Goal: Task Accomplishment & Management: Use online tool/utility

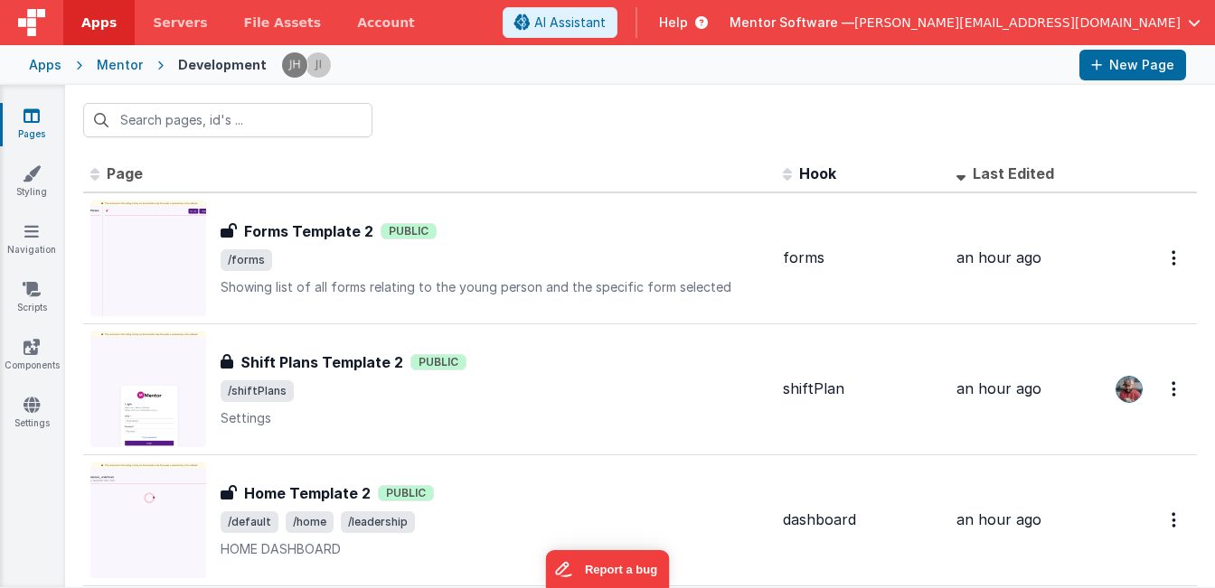
click at [286, 103] on input "text" at bounding box center [227, 120] width 289 height 34
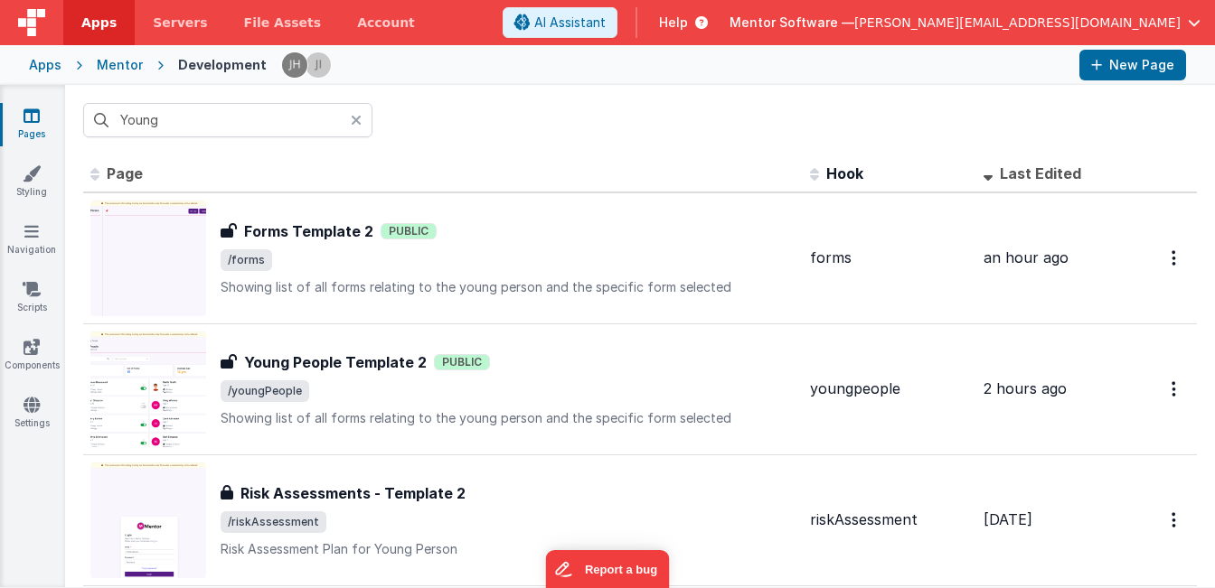
type input "Young"
click at [5, 381] on div "Pages Styling Navigation Scripts Components Settings" at bounding box center [32, 336] width 65 height 503
click at [25, 362] on link "Components" at bounding box center [31, 356] width 65 height 36
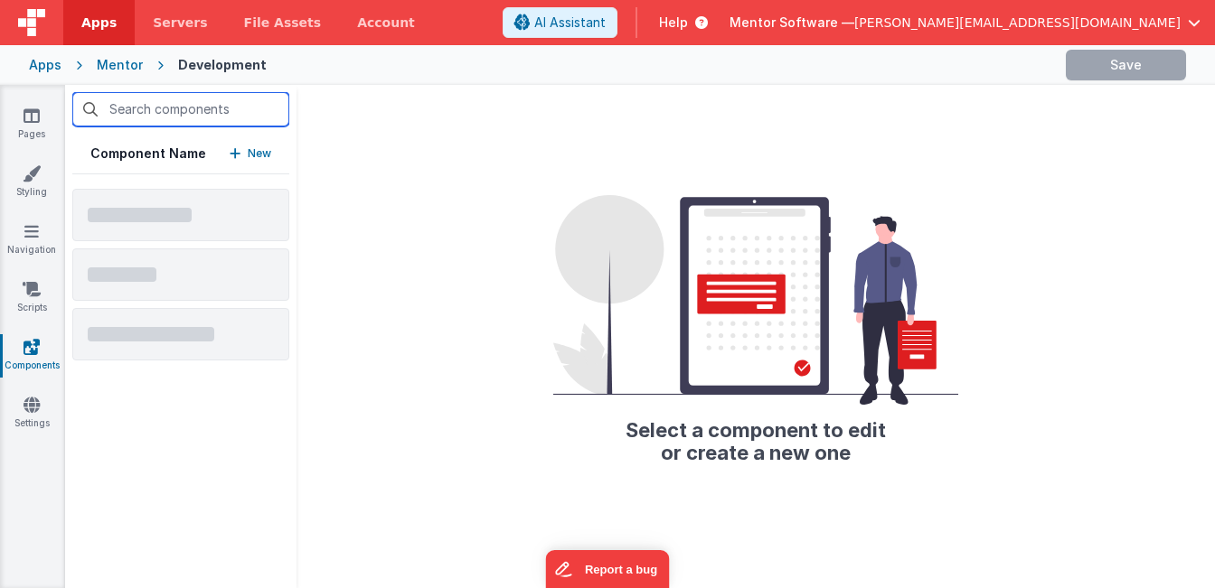
click at [138, 108] on input "text" at bounding box center [180, 109] width 217 height 34
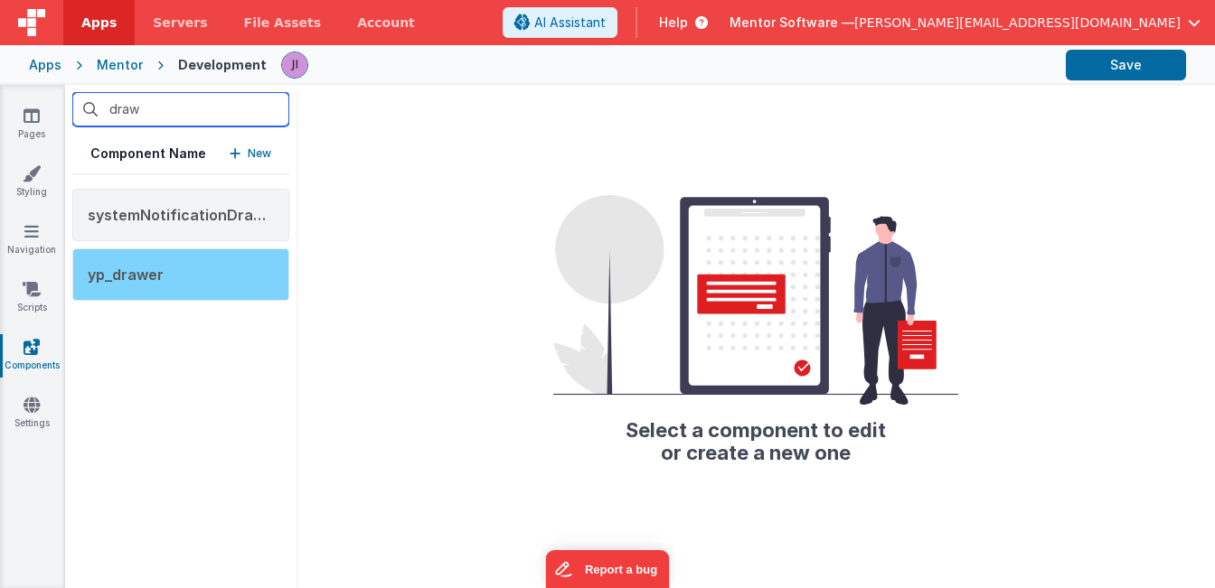
type input "draw"
click at [171, 277] on div "yp_drawer" at bounding box center [180, 275] width 217 height 52
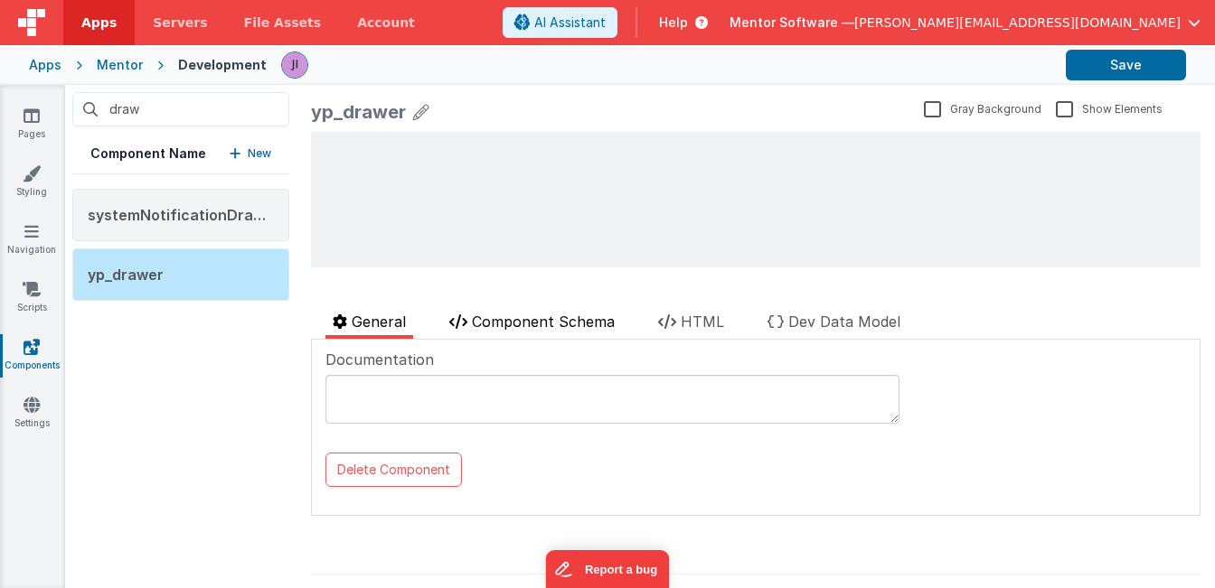
click at [532, 323] on span "Component Schema" at bounding box center [543, 322] width 143 height 18
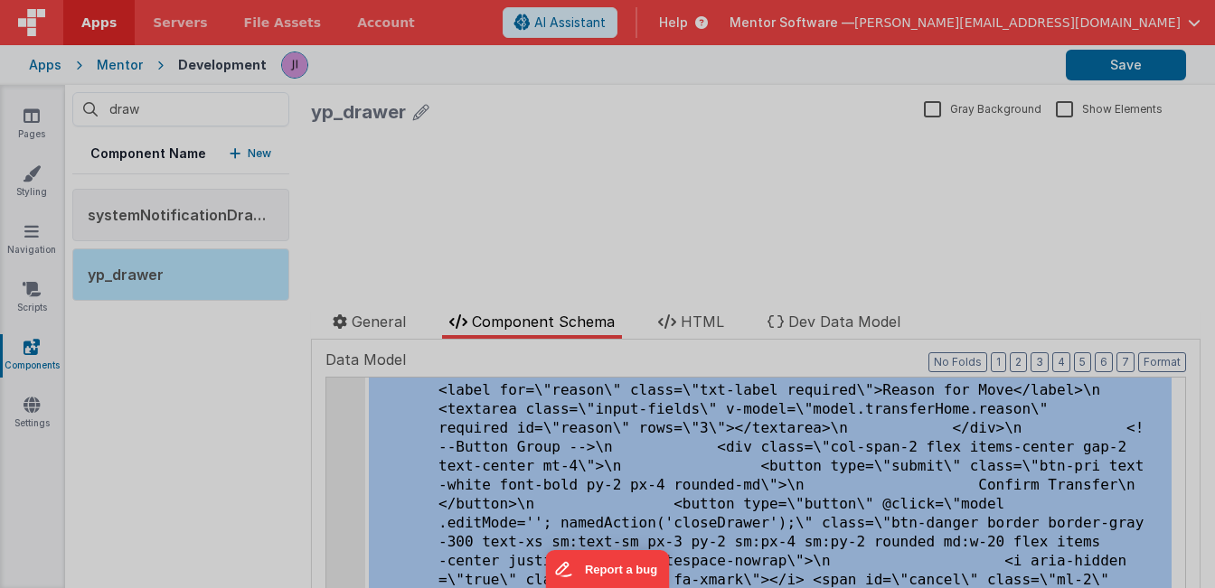
click at [346, 448] on div "< div id = "info-drawer" class = "fixed top-0 right-0 z-40 h -screen p-4 overfl…" at bounding box center [333, 581] width 480 height 964
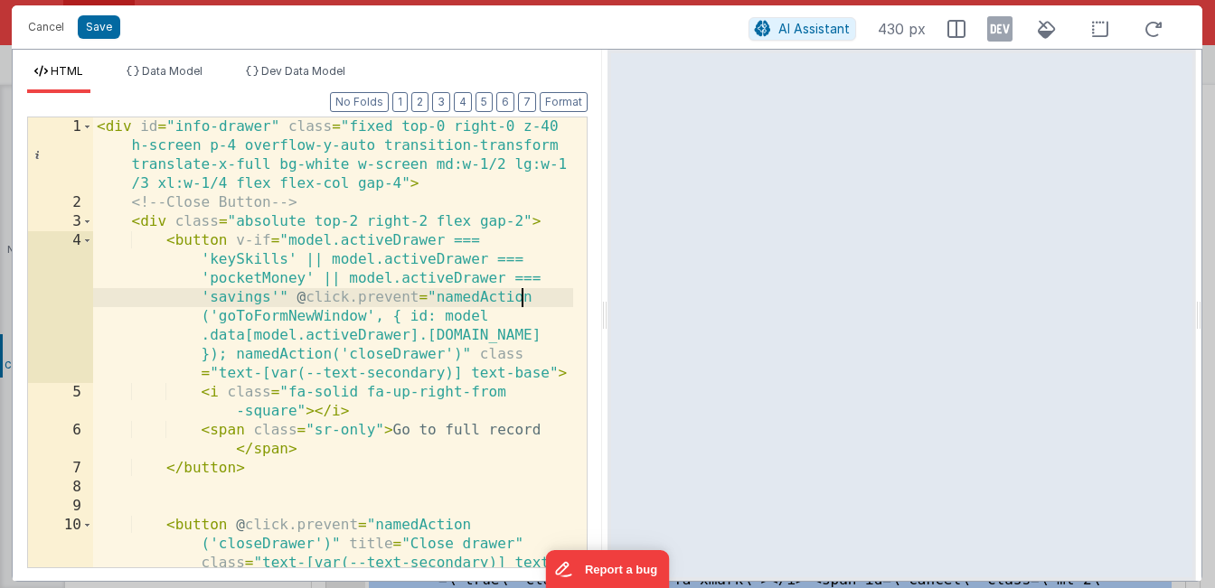
click at [353, 378] on div "< div id = "info-drawer" class = "fixed top-0 right-0 z-40 h-screen p-4 overflo…" at bounding box center [333, 419] width 480 height 602
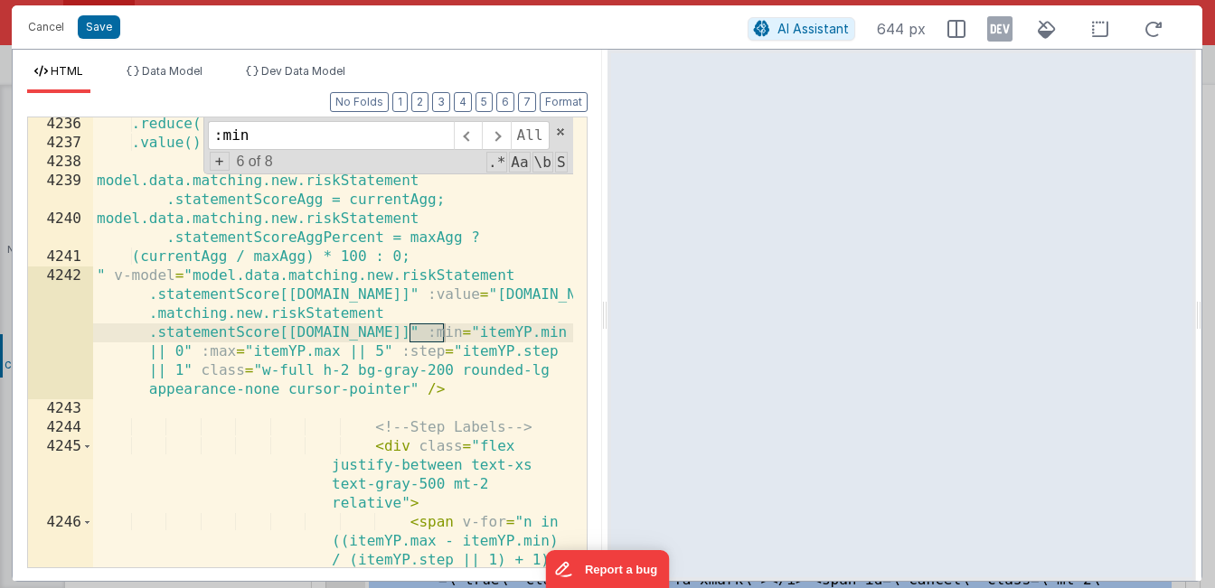
scroll to position [27167, 0]
type input ":min"
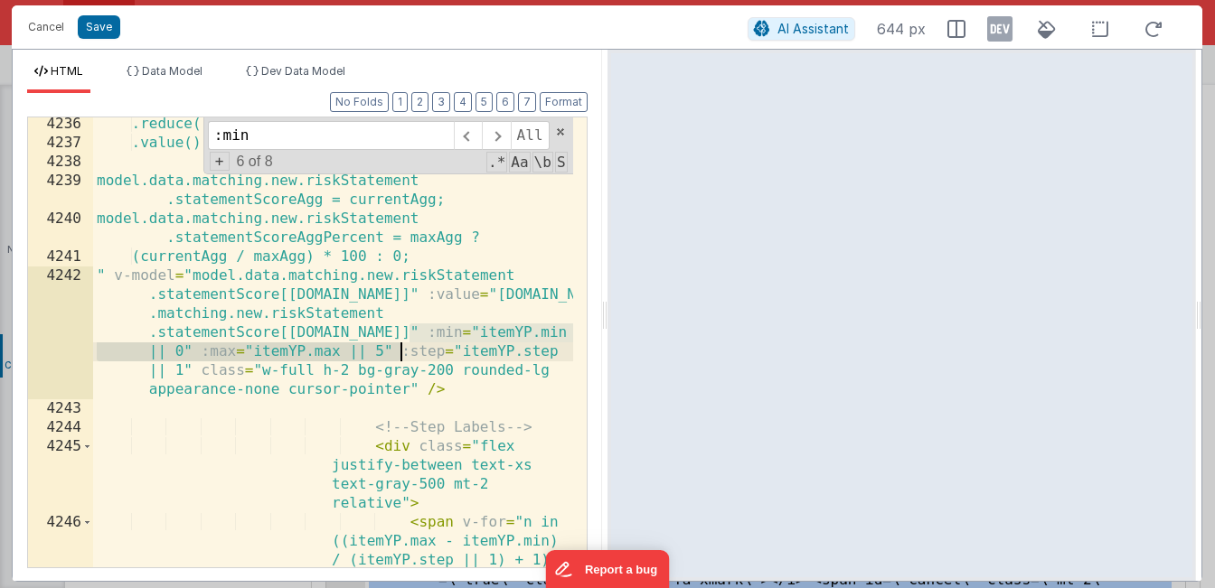
drag, startPoint x: 405, startPoint y: 337, endPoint x: 398, endPoint y: 349, distance: 13.8
click at [398, 349] on div ".reduce((a, b) => a * b, 1) .value(); model.data.matching.new.riskStatement .st…" at bounding box center [333, 406] width 480 height 583
click at [47, 22] on button "Cancel" at bounding box center [46, 26] width 54 height 25
